Goal: Information Seeking & Learning: Learn about a topic

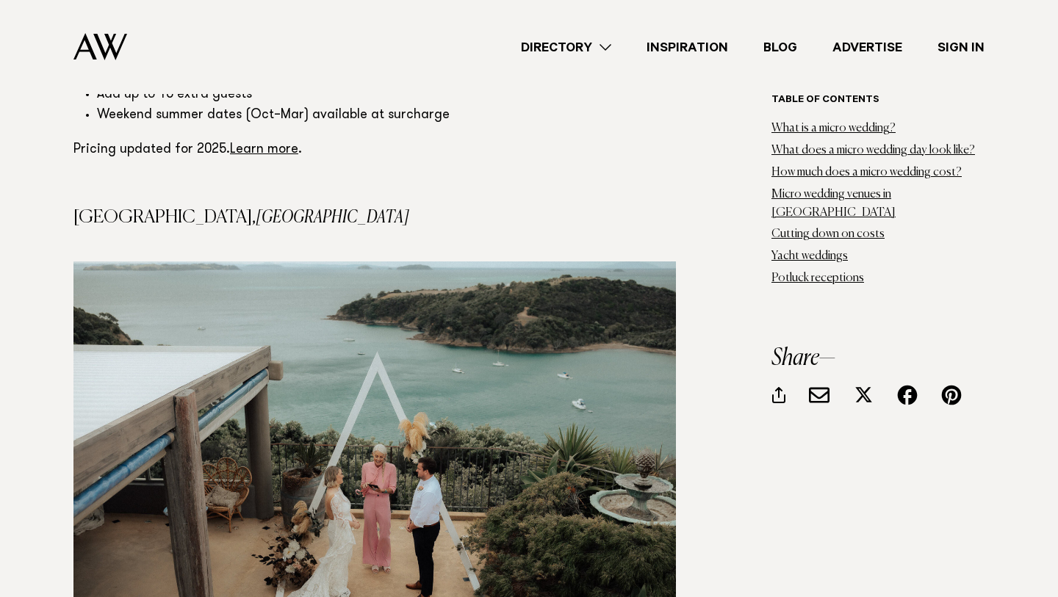
scroll to position [5053, 0]
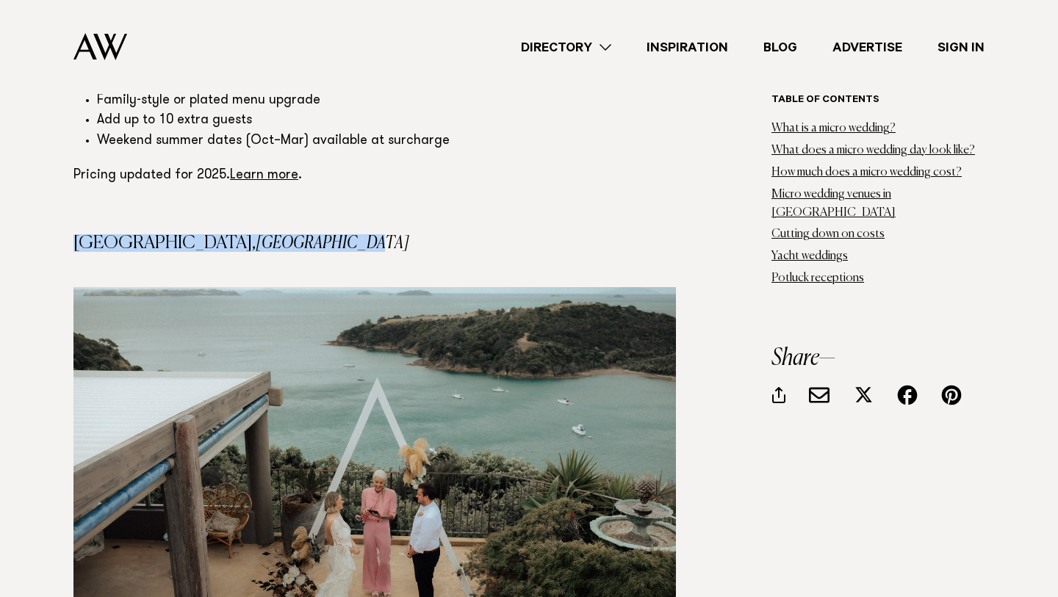
drag, startPoint x: 72, startPoint y: 123, endPoint x: 309, endPoint y: 129, distance: 236.7
copy h4 "Delamore Lodge, Waiheke Island"
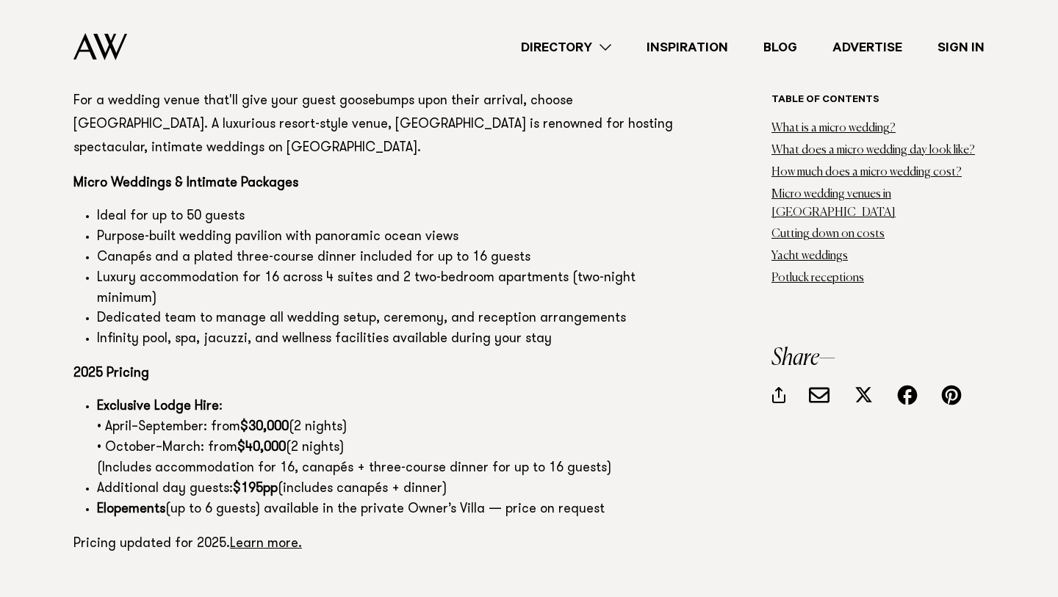
scroll to position [5702, 0]
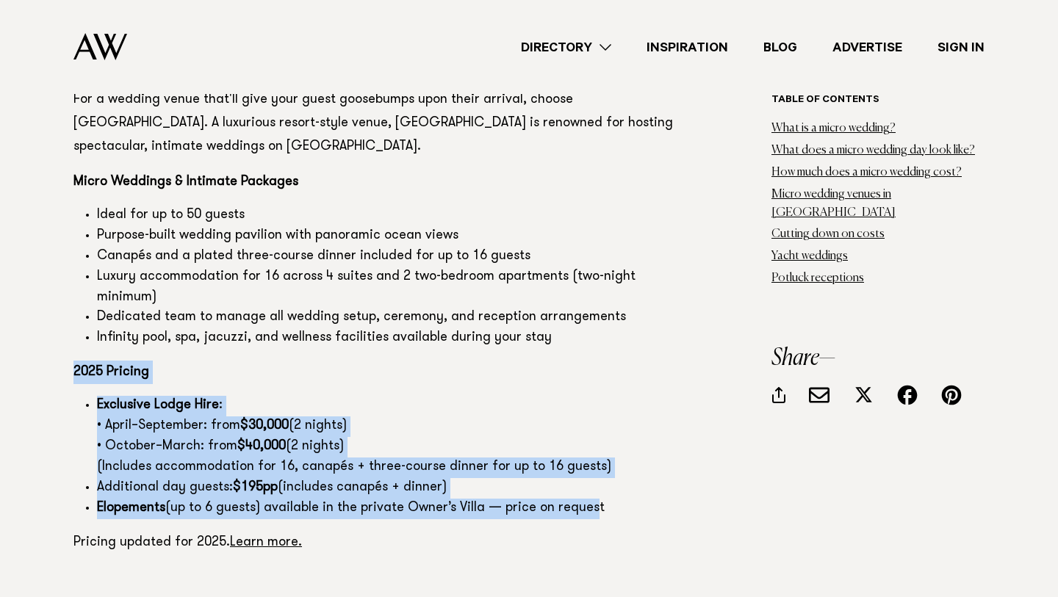
drag, startPoint x: 68, startPoint y: 253, endPoint x: 586, endPoint y: 399, distance: 537.6
click at [605, 499] on li "Elopements (up to 6 guests) available in the private Owner’s Villa — price on r…" at bounding box center [386, 509] width 579 height 21
copy section "2025 Pricing Exclusive Lodge Hire : • April–September: from $30,000 (2 nights) …"
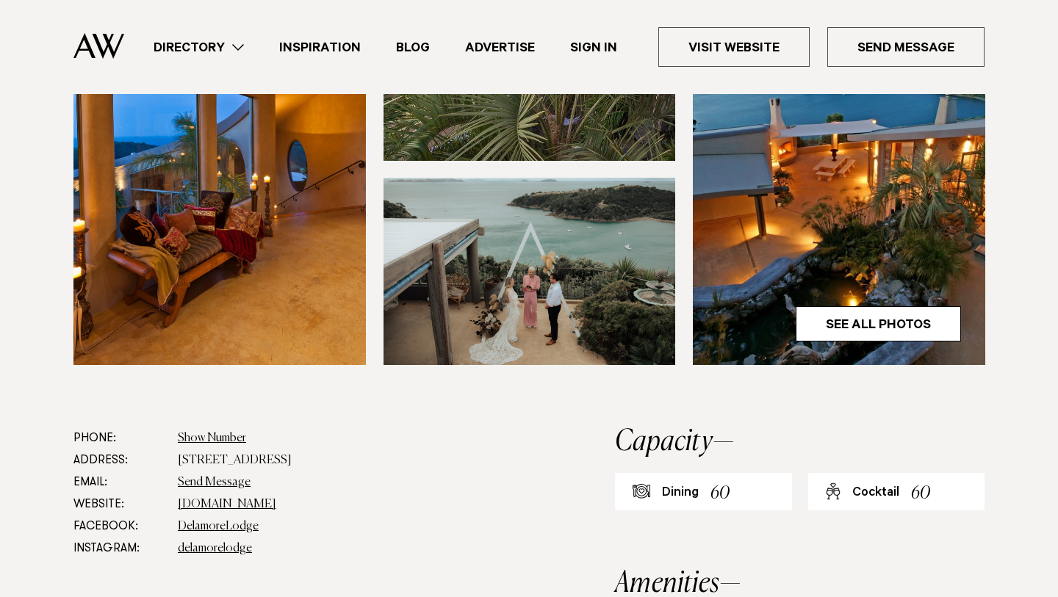
scroll to position [485, 0]
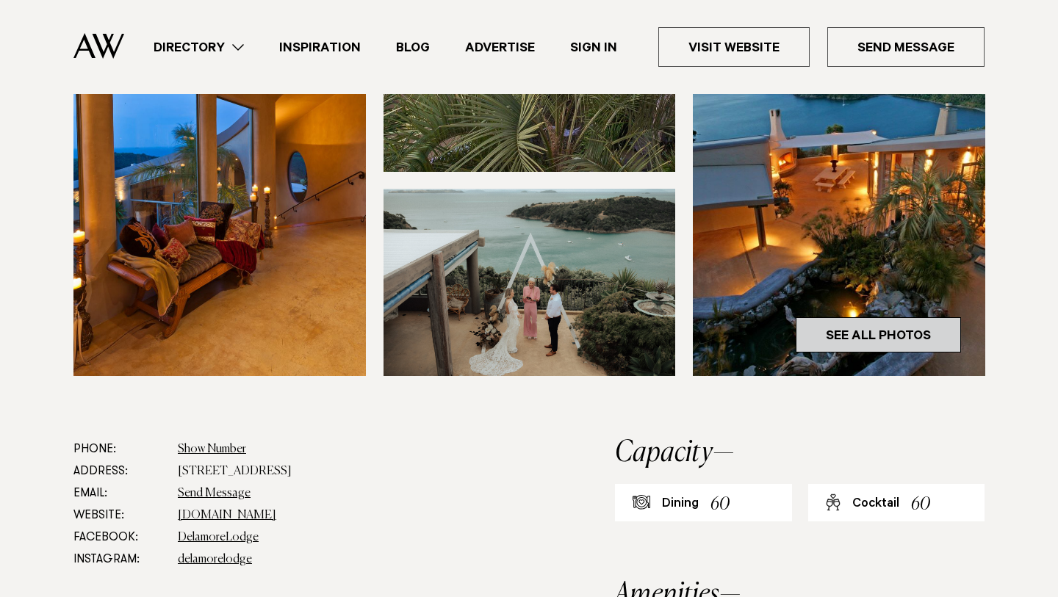
click at [880, 345] on link "See All Photos" at bounding box center [878, 334] width 165 height 35
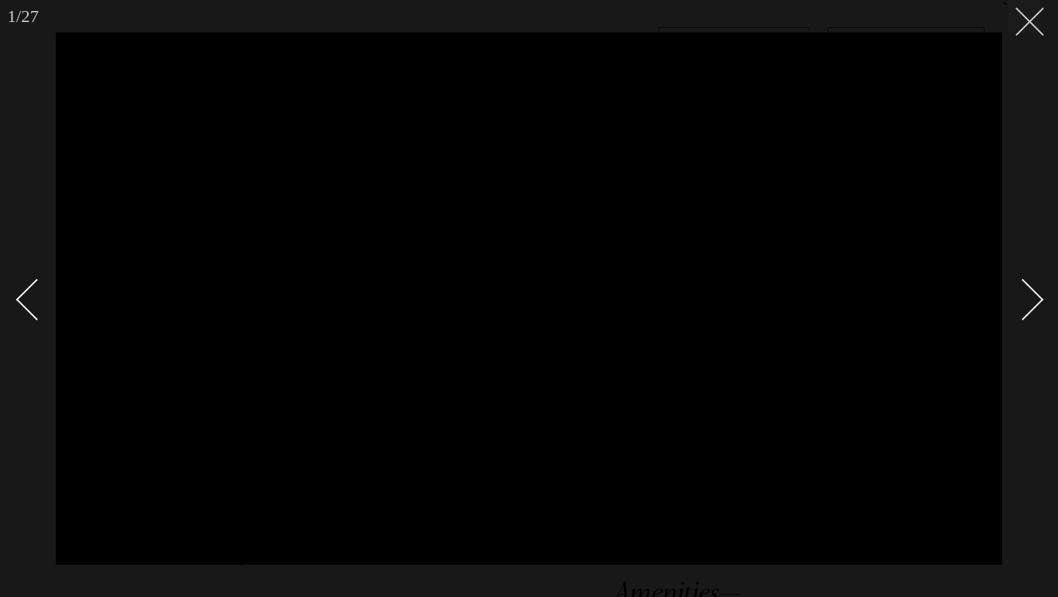
click at [1027, 29] on button at bounding box center [1024, 16] width 32 height 32
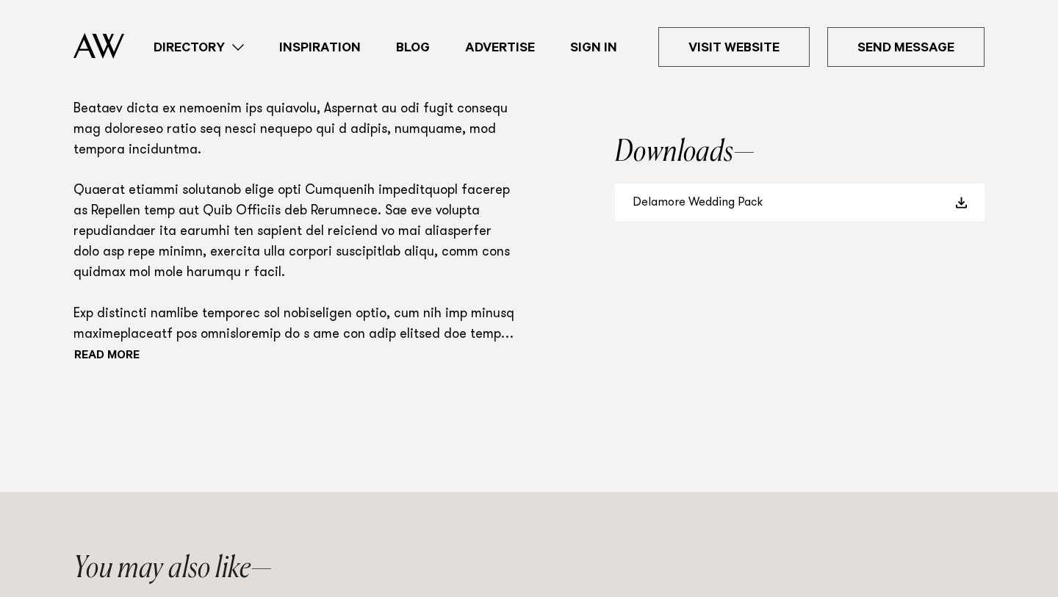
scroll to position [1162, 0]
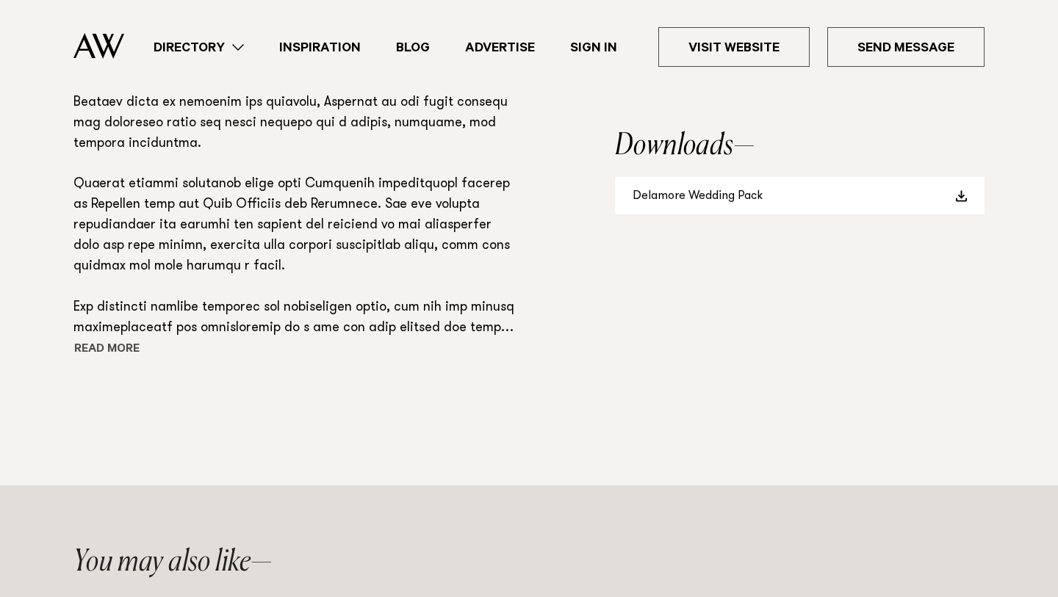
click at [128, 347] on button "Read more" at bounding box center [139, 350] width 132 height 22
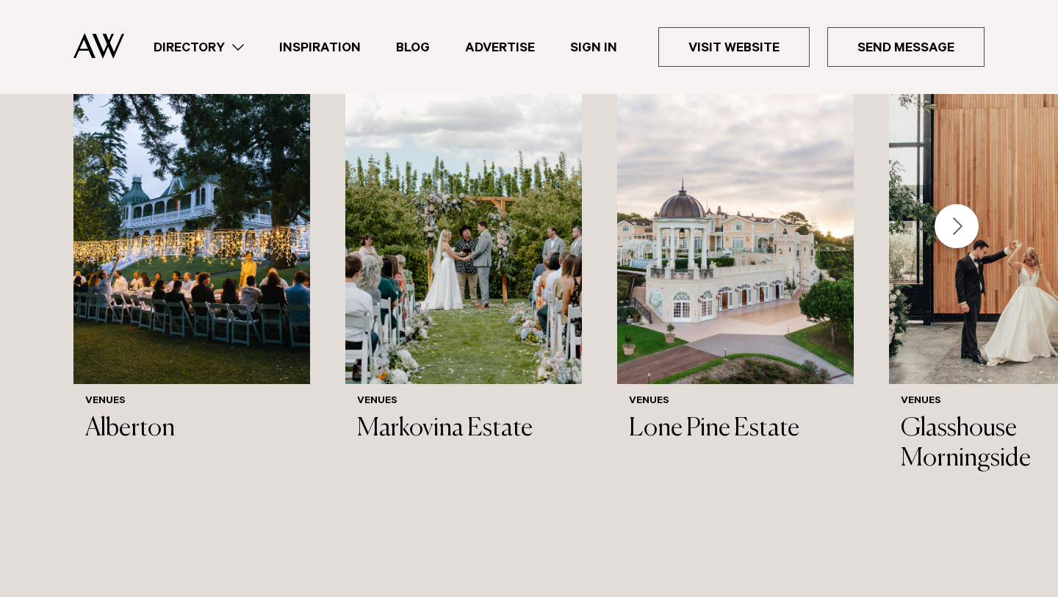
scroll to position [1911, 0]
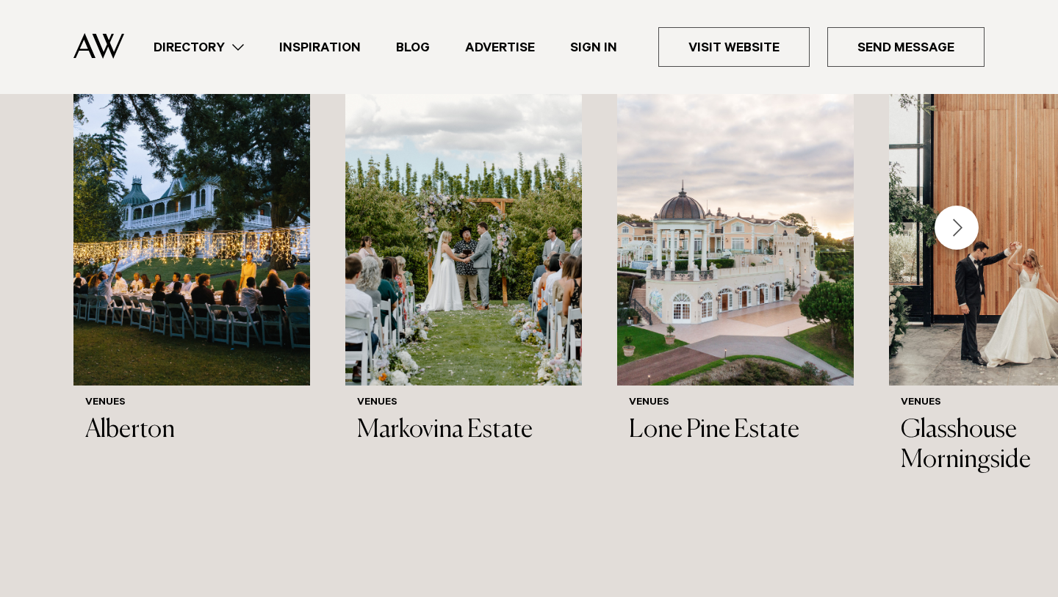
click at [959, 232] on div "Next slide" at bounding box center [957, 228] width 44 height 44
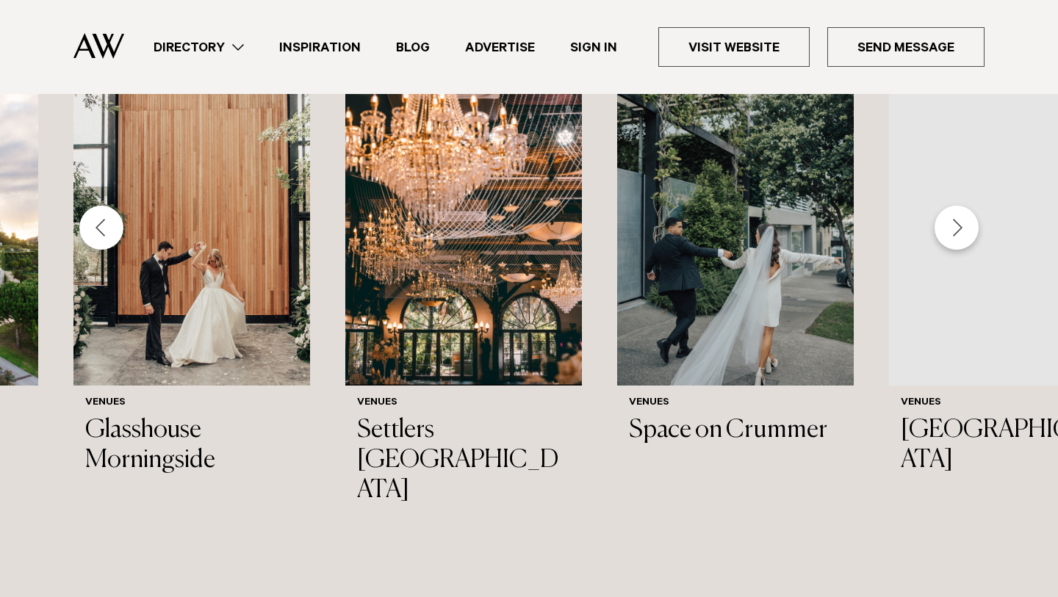
click at [959, 232] on div "Next slide" at bounding box center [957, 228] width 44 height 44
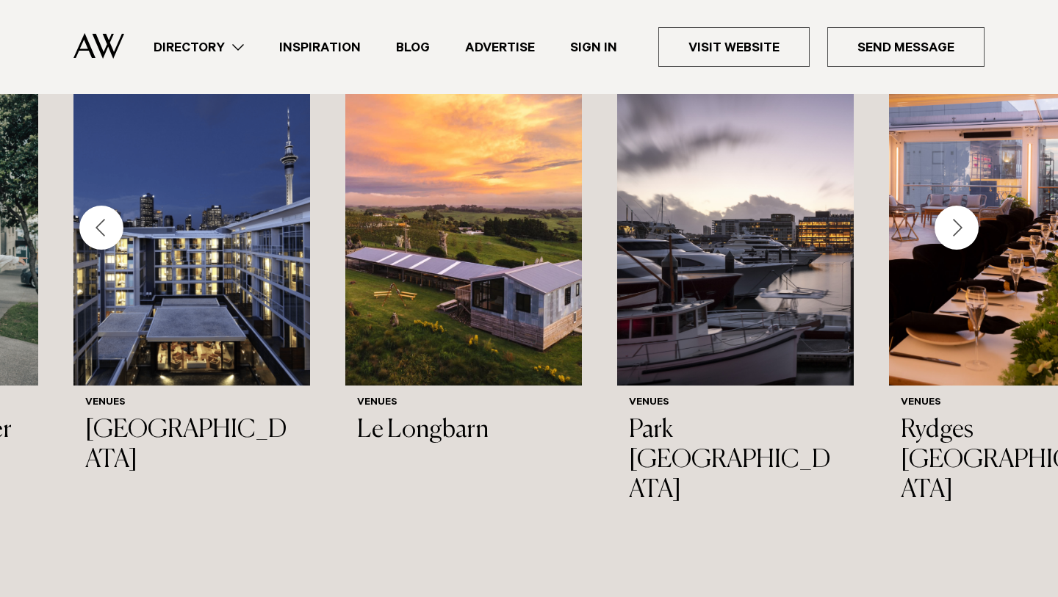
click at [107, 227] on div "Previous slide" at bounding box center [101, 228] width 44 height 44
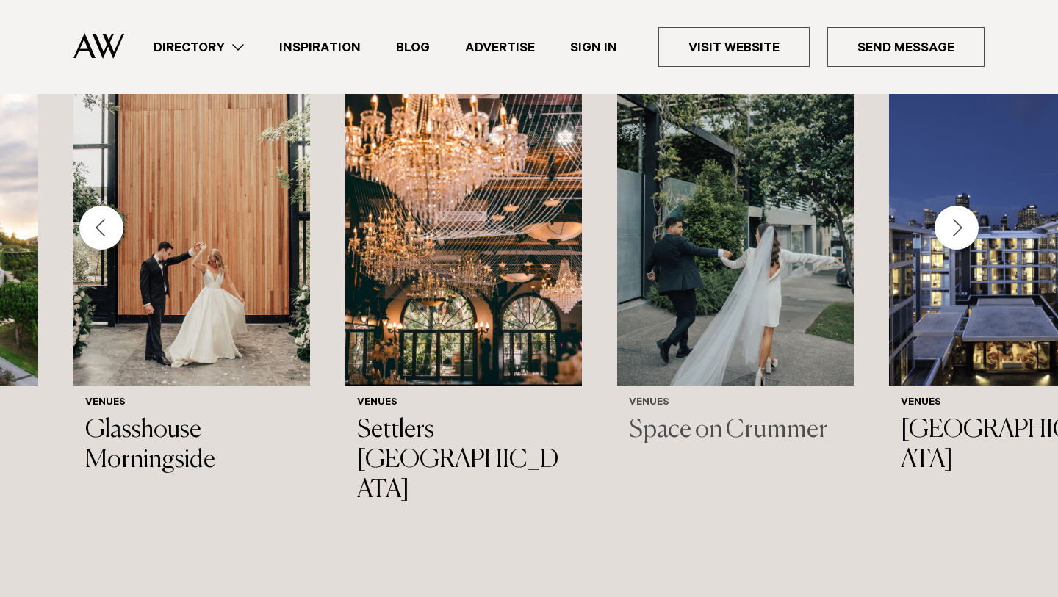
click at [680, 246] on img "6 / 44" at bounding box center [735, 226] width 237 height 317
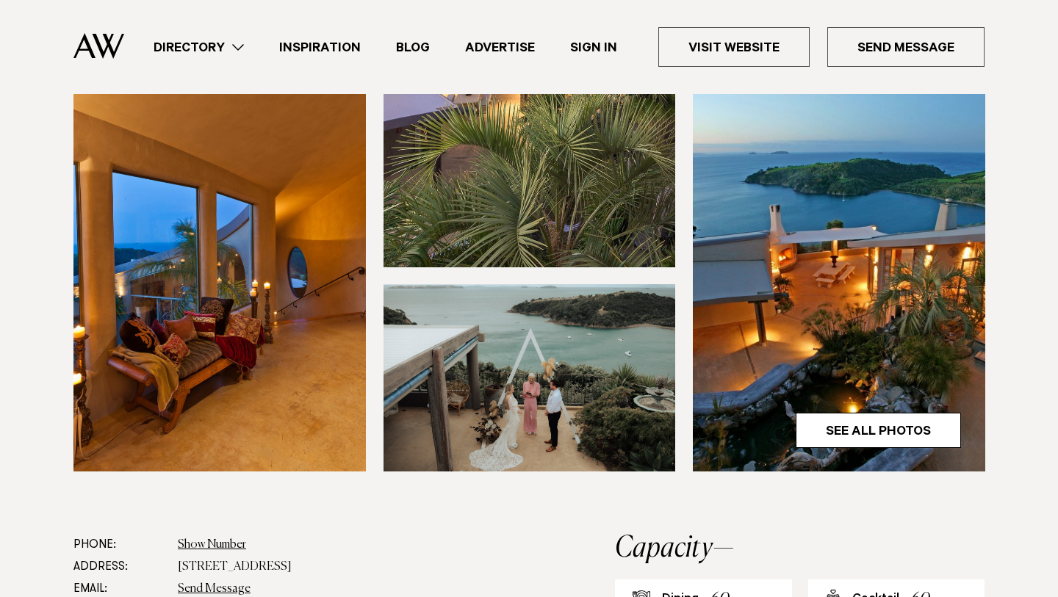
scroll to position [198, 0]
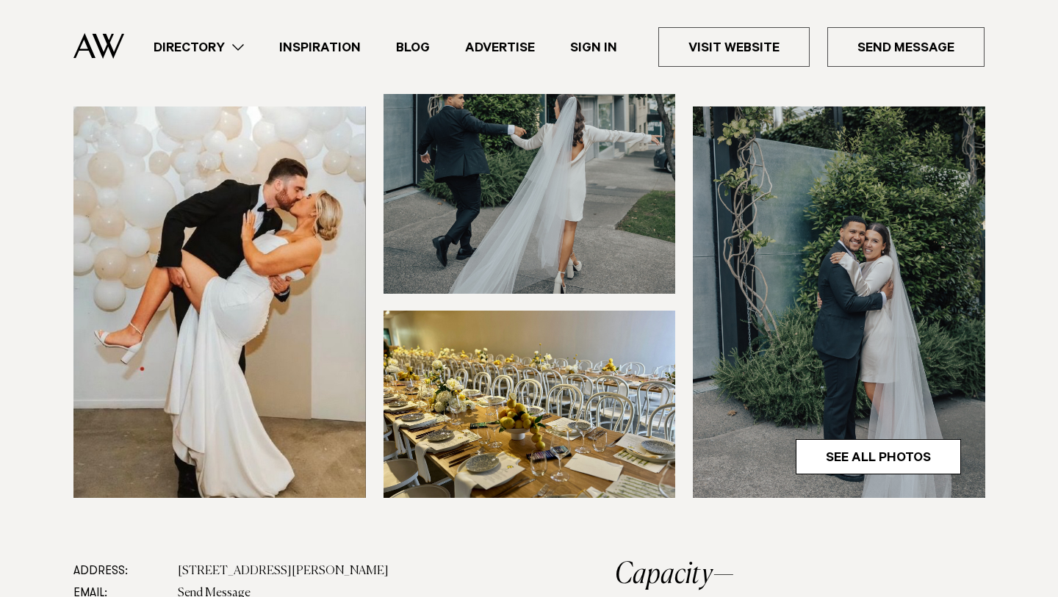
scroll to position [345, 0]
